Goal: Register for event/course

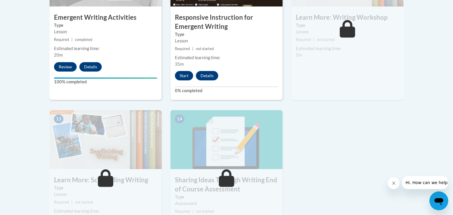
scroll to position [748, 0]
click at [196, 71] on div "Start Details Feedback" at bounding box center [197, 75] width 55 height 9
click at [184, 71] on button "Start" at bounding box center [184, 75] width 18 height 9
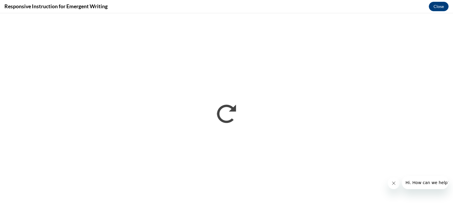
scroll to position [0, 0]
click at [435, 8] on button "Close" at bounding box center [439, 6] width 20 height 9
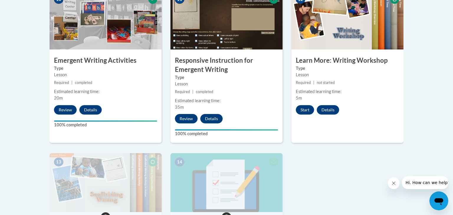
scroll to position [723, 0]
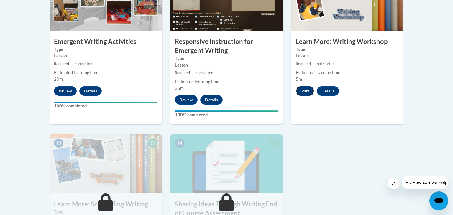
click at [302, 86] on button "Start" at bounding box center [305, 90] width 18 height 9
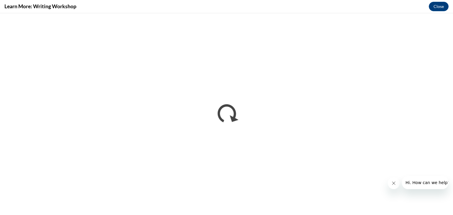
scroll to position [0, 0]
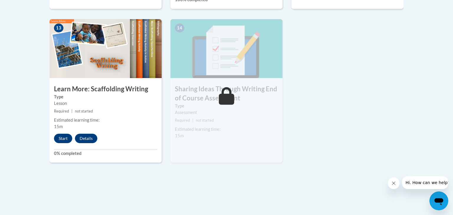
scroll to position [840, 0]
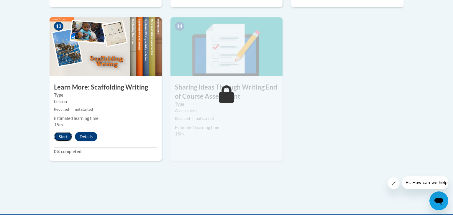
click at [60, 132] on button "Start" at bounding box center [63, 136] width 18 height 9
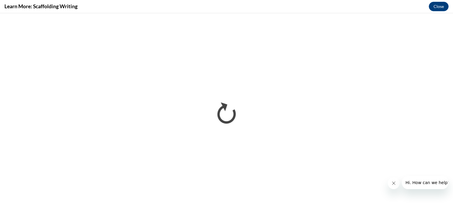
scroll to position [0, 0]
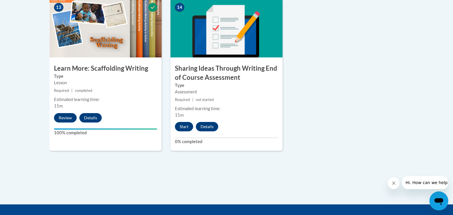
scroll to position [860, 0]
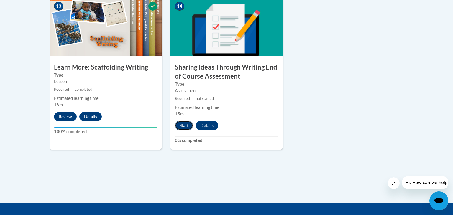
click at [177, 121] on button "Start" at bounding box center [184, 125] width 18 height 9
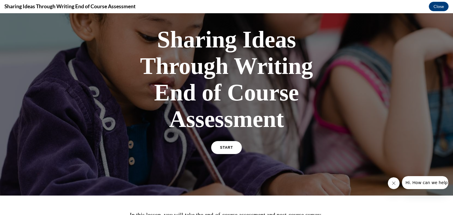
scroll to position [30, 0]
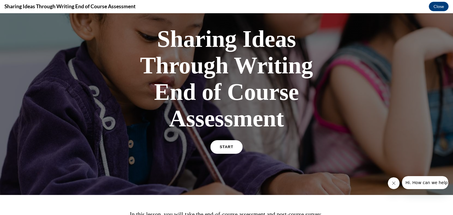
click at [221, 151] on link "START" at bounding box center [226, 147] width 32 height 14
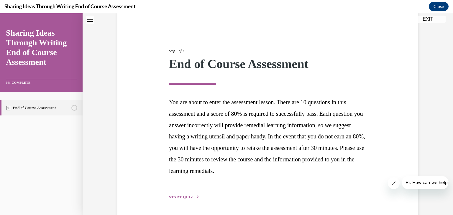
scroll to position [67, 0]
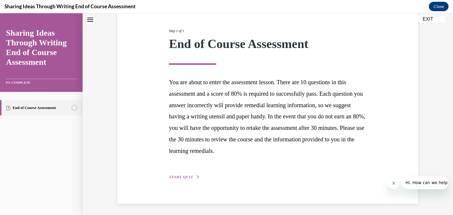
click at [189, 175] on span "START QUIZ" at bounding box center [181, 177] width 24 height 4
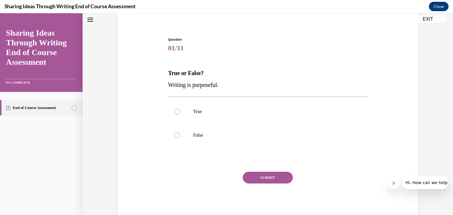
scroll to position [42, 0]
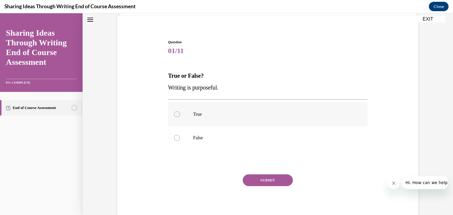
click at [182, 116] on label "True" at bounding box center [268, 115] width 200 height 24
click at [180, 116] on input "True" at bounding box center [177, 114] width 6 height 6
radio input "true"
click at [272, 178] on button "SUBMIT" at bounding box center [268, 181] width 50 height 12
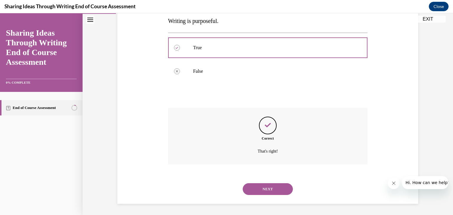
scroll to position [110, 0]
click at [270, 189] on button "NEXT" at bounding box center [268, 189] width 50 height 12
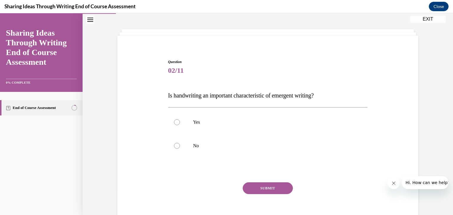
scroll to position [23, 0]
click at [180, 145] on label "No" at bounding box center [268, 146] width 200 height 24
click at [180, 145] on input "No" at bounding box center [177, 146] width 6 height 6
radio input "true"
click at [265, 185] on button "SUBMIT" at bounding box center [268, 188] width 50 height 12
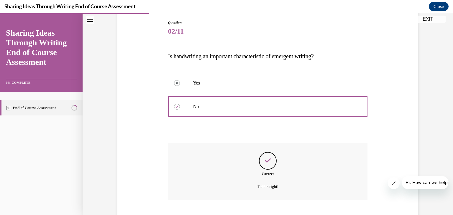
scroll to position [98, 0]
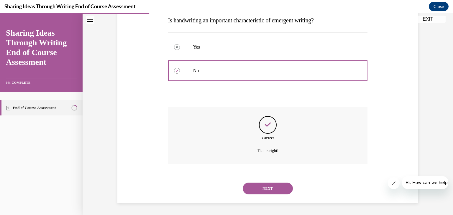
click at [275, 190] on button "NEXT" at bounding box center [268, 189] width 50 height 12
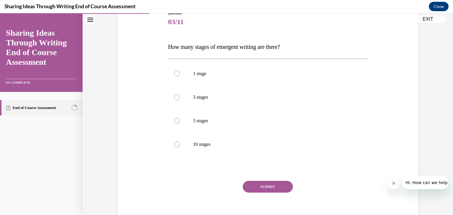
scroll to position [73, 0]
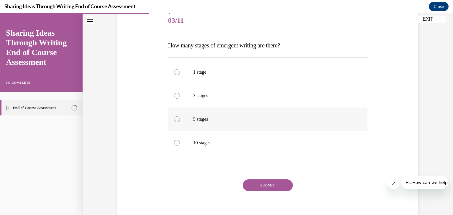
click at [178, 119] on div at bounding box center [177, 119] width 6 height 6
click at [178, 119] on input "5 stages" at bounding box center [177, 119] width 6 height 6
radio input "true"
click at [272, 182] on button "SUBMIT" at bounding box center [268, 186] width 50 height 12
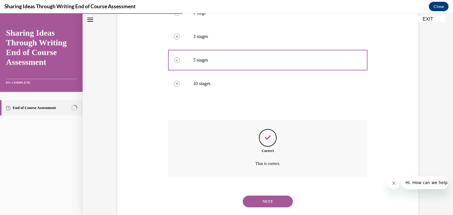
scroll to position [137, 0]
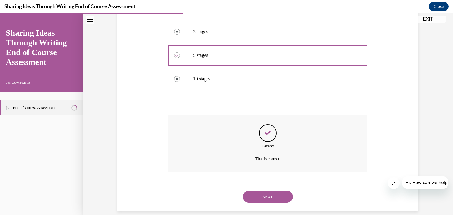
click at [274, 200] on button "NEXT" at bounding box center [268, 197] width 50 height 12
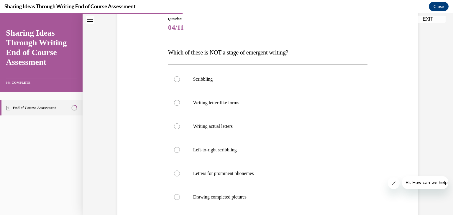
scroll to position [65, 0]
click at [178, 198] on div at bounding box center [177, 198] width 6 height 6
click at [178, 198] on input "Drawing completed pictures" at bounding box center [177, 198] width 6 height 6
radio input "true"
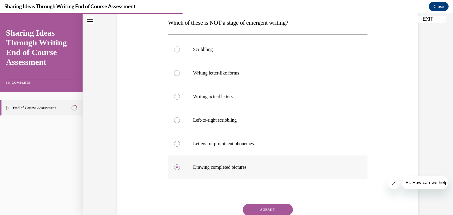
scroll to position [127, 0]
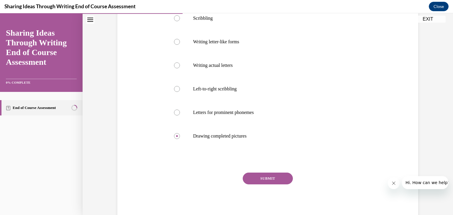
click at [270, 178] on button "SUBMIT" at bounding box center [268, 179] width 50 height 12
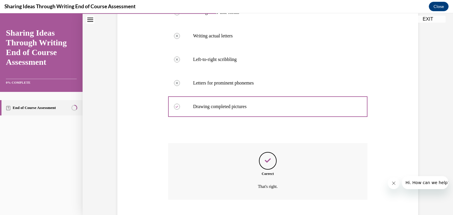
scroll to position [192, 0]
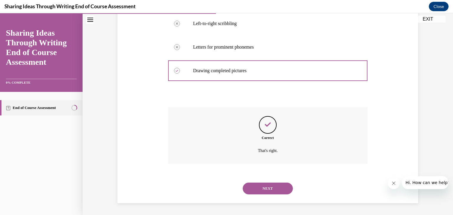
click at [275, 189] on button "NEXT" at bounding box center [268, 189] width 50 height 12
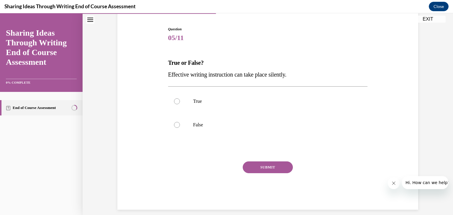
scroll to position [56, 0]
click at [179, 122] on label "False" at bounding box center [268, 125] width 200 height 24
click at [179, 122] on input "False" at bounding box center [177, 124] width 6 height 6
radio input "true"
click at [265, 165] on button "SUBMIT" at bounding box center [268, 167] width 50 height 12
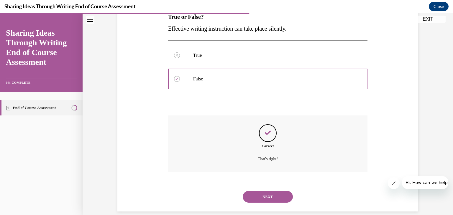
scroll to position [110, 0]
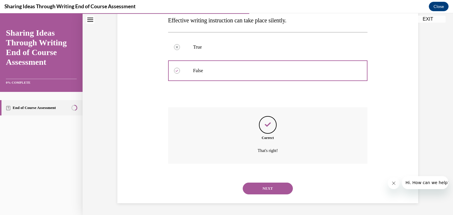
click at [281, 188] on button "NEXT" at bounding box center [268, 189] width 50 height 12
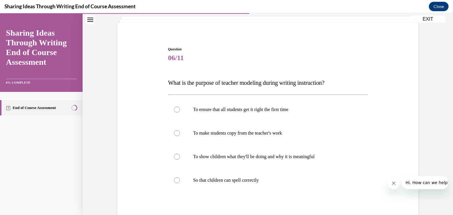
scroll to position [41, 0]
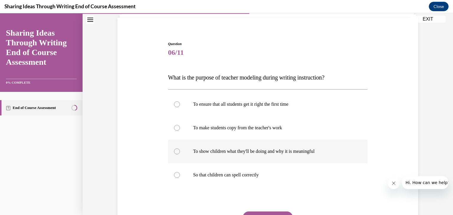
click at [172, 153] on label "To show children what they'll be doing and why it is meaningful" at bounding box center [268, 152] width 200 height 24
click at [174, 153] on input "To show children what they'll be doing and why it is meaningful" at bounding box center [177, 152] width 6 height 6
radio input "true"
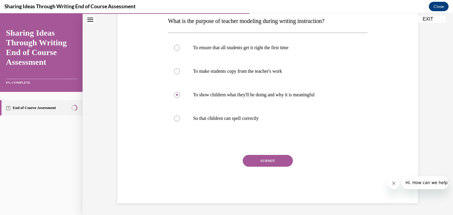
click at [279, 160] on button "SUBMIT" at bounding box center [268, 161] width 50 height 12
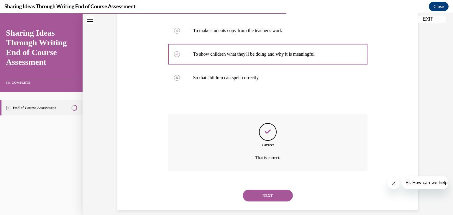
scroll to position [145, 0]
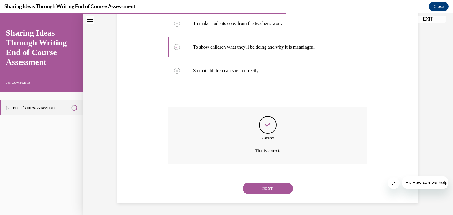
click at [278, 188] on button "NEXT" at bounding box center [268, 189] width 50 height 12
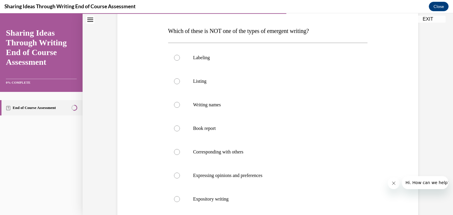
scroll to position [87, 0]
click at [176, 130] on div at bounding box center [177, 129] width 6 height 6
click at [176, 130] on input "Book report" at bounding box center [177, 129] width 6 height 6
radio input "true"
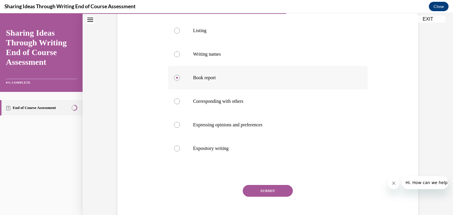
scroll to position [142, 0]
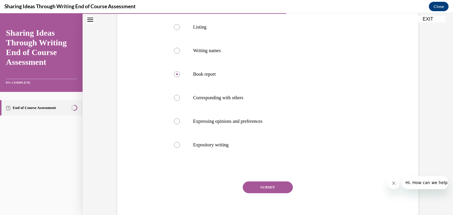
click at [261, 186] on button "SUBMIT" at bounding box center [268, 188] width 50 height 12
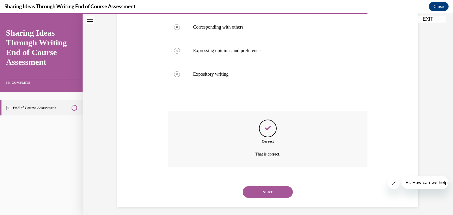
scroll to position [216, 0]
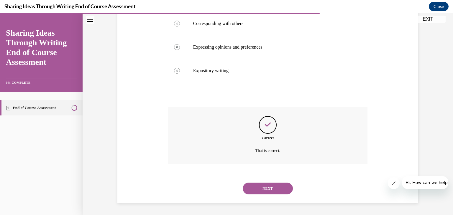
click at [269, 193] on button "NEXT" at bounding box center [268, 189] width 50 height 12
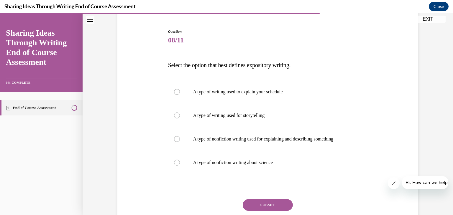
scroll to position [53, 0]
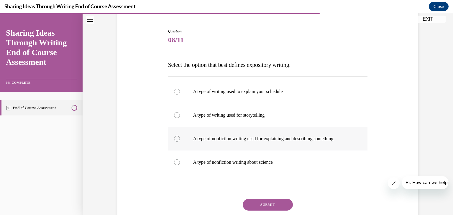
click at [176, 138] on div at bounding box center [177, 139] width 6 height 6
click at [176, 138] on input "A type of nonfiction writing used for explaining and describing something" at bounding box center [177, 139] width 6 height 6
radio input "true"
click at [268, 202] on button "SUBMIT" at bounding box center [268, 205] width 50 height 12
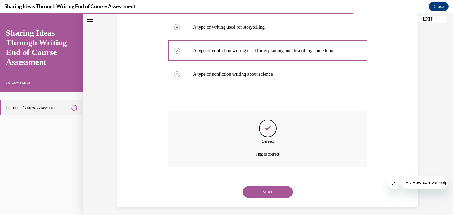
scroll to position [145, 0]
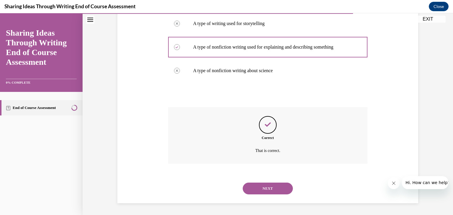
click at [280, 187] on button "NEXT" at bounding box center [268, 189] width 50 height 12
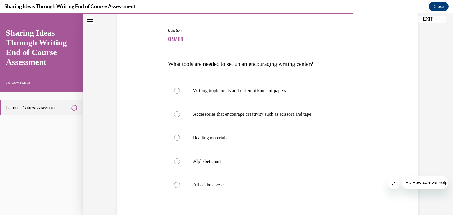
scroll to position [55, 0]
click at [174, 193] on label "All of the above" at bounding box center [268, 185] width 200 height 24
click at [174, 188] on input "All of the above" at bounding box center [177, 185] width 6 height 6
radio input "true"
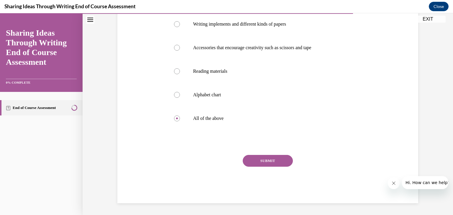
click at [265, 165] on button "SUBMIT" at bounding box center [268, 161] width 50 height 12
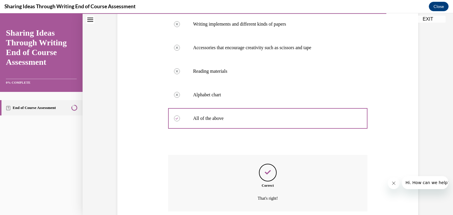
scroll to position [169, 0]
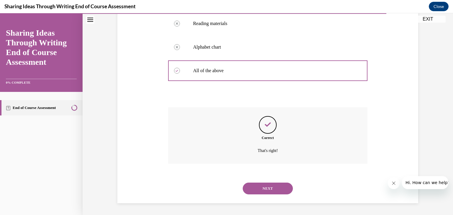
click at [271, 189] on button "NEXT" at bounding box center [268, 189] width 50 height 12
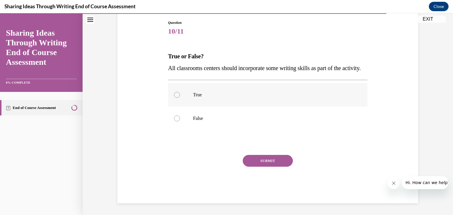
click at [178, 98] on div at bounding box center [177, 95] width 6 height 6
click at [178, 98] on input "True" at bounding box center [177, 95] width 6 height 6
radio input "true"
click at [278, 167] on button "SUBMIT" at bounding box center [268, 161] width 50 height 12
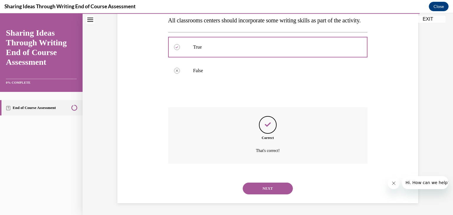
scroll to position [121, 0]
click at [275, 189] on button "NEXT" at bounding box center [268, 189] width 50 height 12
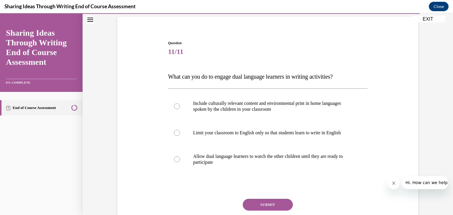
scroll to position [41, 0]
click at [178, 106] on div at bounding box center [177, 107] width 6 height 6
click at [178, 106] on input "Include culturally relevant content and environmental print in home languages s…" at bounding box center [177, 107] width 6 height 6
radio input "true"
click at [263, 202] on button "SUBMIT" at bounding box center [268, 205] width 50 height 12
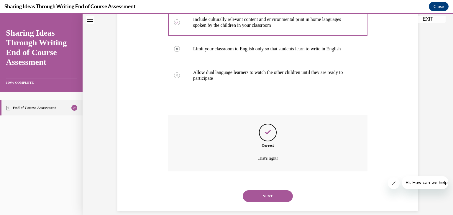
scroll to position [133, 0]
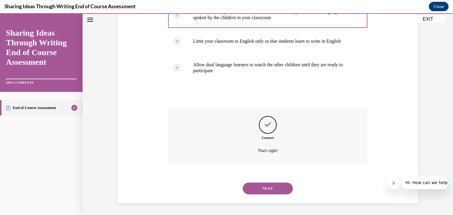
click at [269, 186] on button "NEXT" at bounding box center [268, 189] width 50 height 12
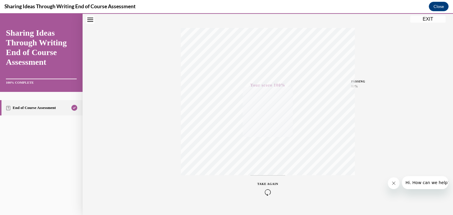
scroll to position [87, 0]
click at [421, 21] on button "EXIT" at bounding box center [427, 19] width 35 height 7
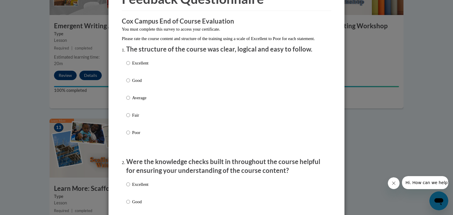
scroll to position [43, 0]
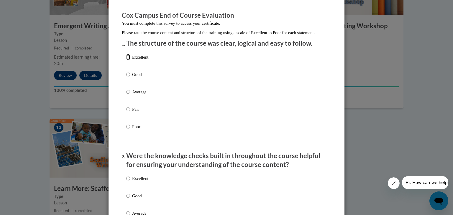
click at [129, 60] on input "Excellent" at bounding box center [128, 57] width 4 height 6
radio input "true"
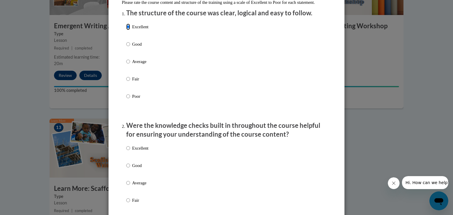
scroll to position [111, 0]
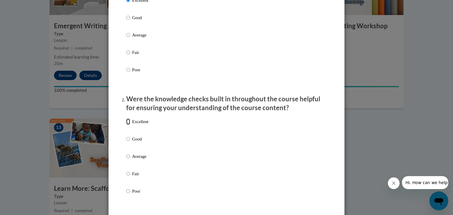
click at [129, 125] on input "Excellent" at bounding box center [128, 122] width 4 height 6
radio input "true"
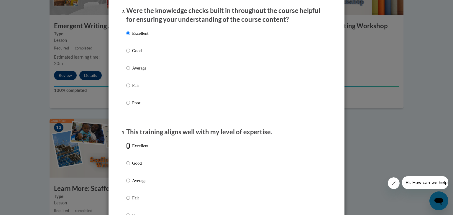
click at [128, 149] on input "Excellent" at bounding box center [128, 146] width 4 height 6
radio input "true"
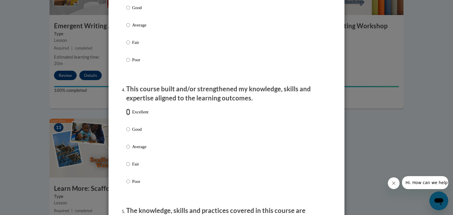
click at [127, 115] on input "Excellent" at bounding box center [128, 112] width 4 height 6
radio input "true"
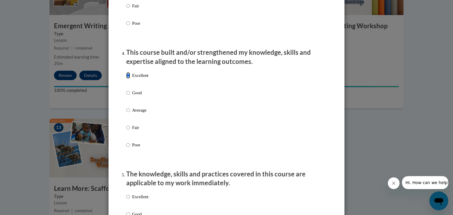
scroll to position [421, 0]
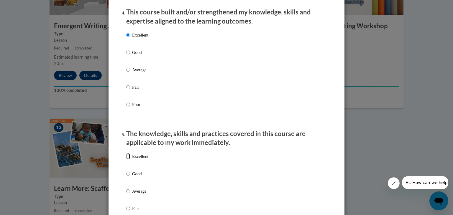
click at [127, 160] on input "Excellent" at bounding box center [128, 156] width 4 height 6
radio input "true"
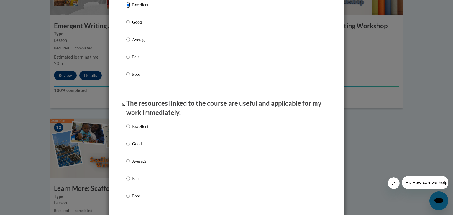
scroll to position [574, 0]
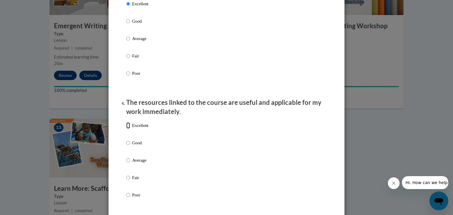
click at [129, 129] on input "Excellent" at bounding box center [128, 125] width 4 height 6
radio input "true"
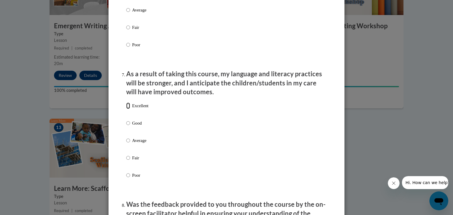
click at [128, 109] on input "Excellent" at bounding box center [128, 106] width 4 height 6
radio input "true"
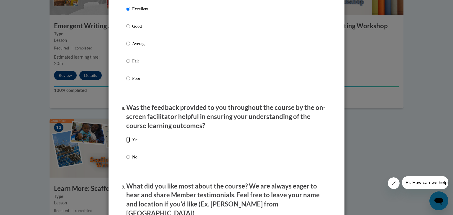
click at [127, 143] on input "Yes" at bounding box center [128, 139] width 4 height 6
radio input "true"
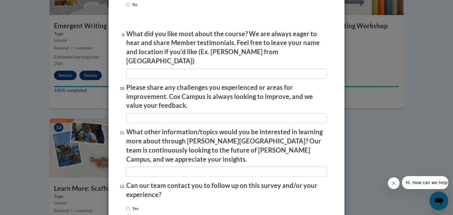
scroll to position [1013, 0]
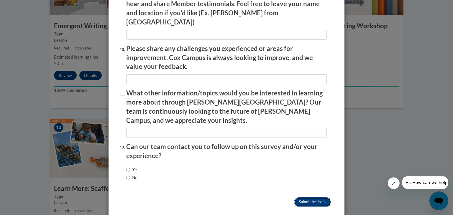
click at [310, 198] on input "Submit feedback" at bounding box center [312, 202] width 37 height 9
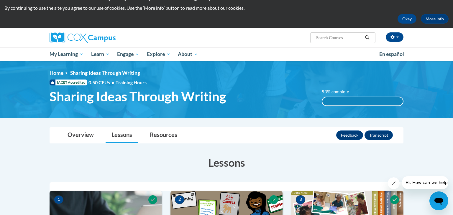
scroll to position [17, 0]
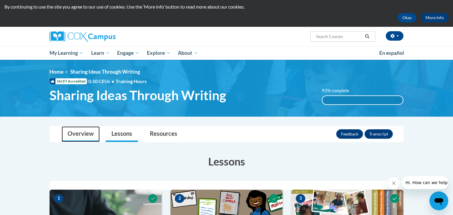
click at [83, 138] on link "Overview" at bounding box center [81, 134] width 38 height 16
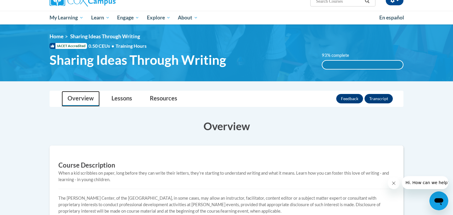
scroll to position [52, 0]
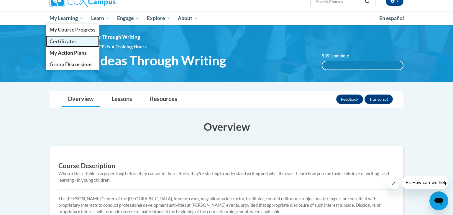
click at [72, 39] on span "Certificates" at bounding box center [63, 41] width 27 height 6
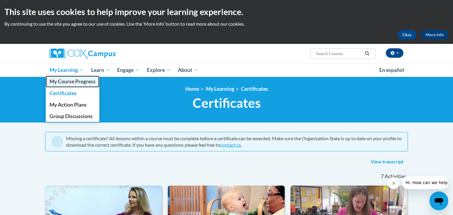
click at [74, 77] on link "My Course Progress" at bounding box center [73, 81] width 54 height 11
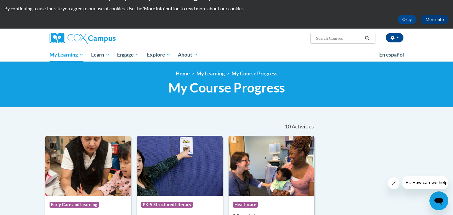
scroll to position [14, 0]
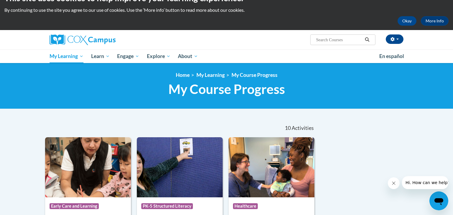
click at [328, 40] on input "Search..." at bounding box center [338, 39] width 47 height 7
click at [324, 40] on input "Search..." at bounding box center [338, 39] width 47 height 7
paste input "Supporting Dual Language Learners Right from the Start"
type input "Supporting Dual Language Learners Right from the Start"
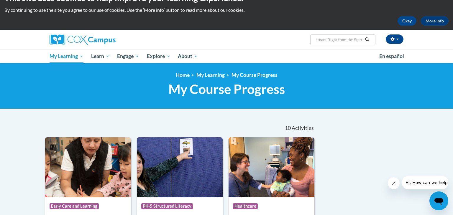
click at [368, 41] on icon "Search" at bounding box center [366, 39] width 5 height 4
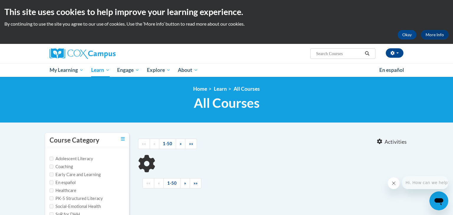
type input "Supporting Dual Language Learners Right from the Start"
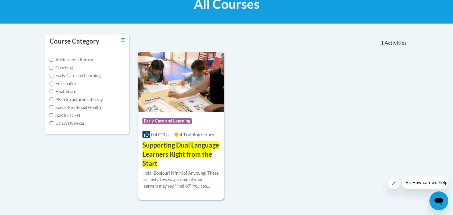
scroll to position [100, 0]
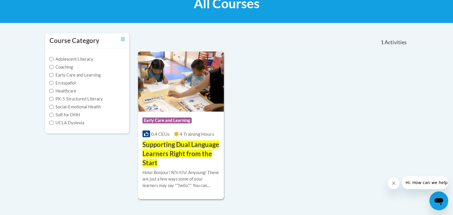
click at [180, 154] on span "Supporting Dual Language Learners Right from the Start" at bounding box center [180, 154] width 77 height 26
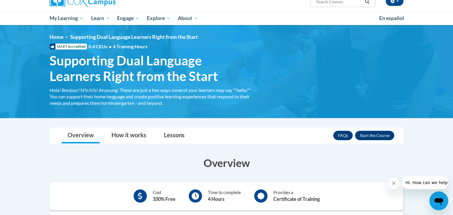
scroll to position [53, 0]
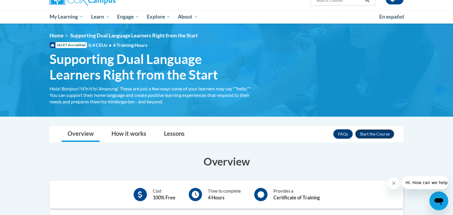
click at [375, 133] on button "Enroll" at bounding box center [374, 133] width 39 height 9
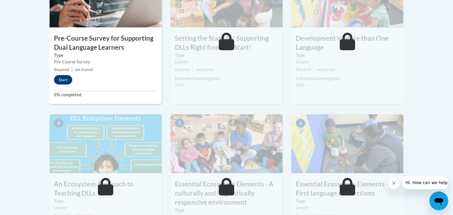
scroll to position [253, 0]
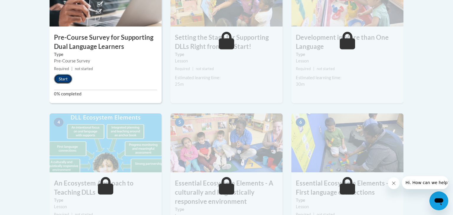
click at [61, 81] on button "Start" at bounding box center [63, 78] width 18 height 9
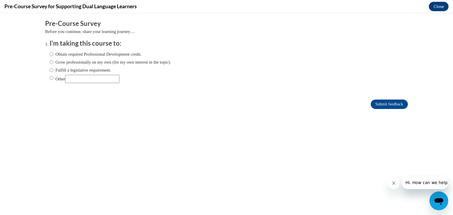
scroll to position [0, 0]
click at [51, 60] on input "Grow professionally on my own (for my own interest in the topic)." at bounding box center [52, 62] width 4 height 6
radio input "true"
click at [50, 56] on input "Obtain required Professional Development credit." at bounding box center [52, 54] width 4 height 6
radio input "true"
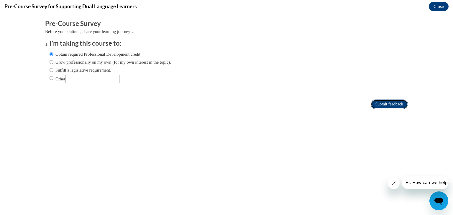
click at [378, 103] on input "Submit feedback" at bounding box center [389, 104] width 37 height 9
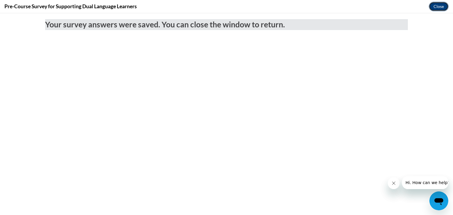
click at [438, 6] on button "Close" at bounding box center [439, 6] width 20 height 9
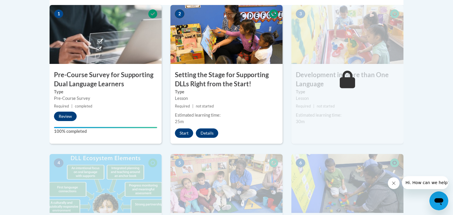
scroll to position [213, 0]
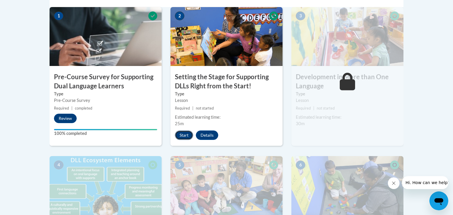
click at [187, 137] on button "Start" at bounding box center [184, 135] width 18 height 9
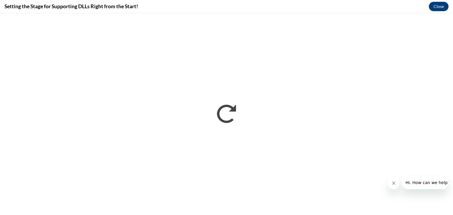
scroll to position [0, 0]
